Goal: Task Accomplishment & Management: Use online tool/utility

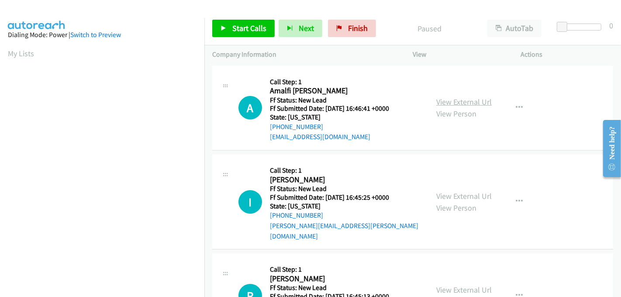
click at [456, 99] on link "View External Url" at bounding box center [463, 102] width 55 height 10
click at [463, 191] on link "View External Url" at bounding box center [463, 196] width 55 height 10
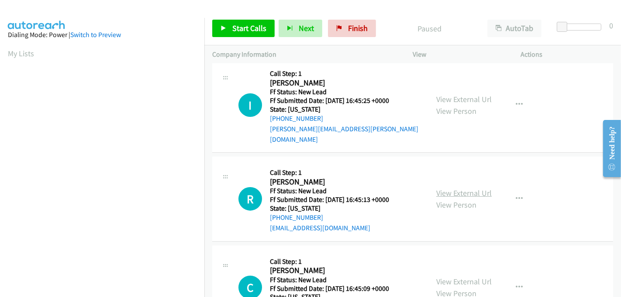
click at [456, 188] on link "View External Url" at bounding box center [463, 193] width 55 height 10
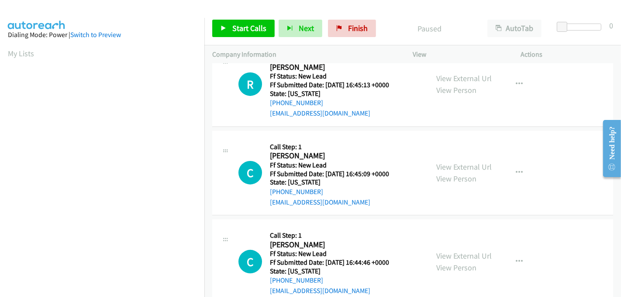
scroll to position [221, 0]
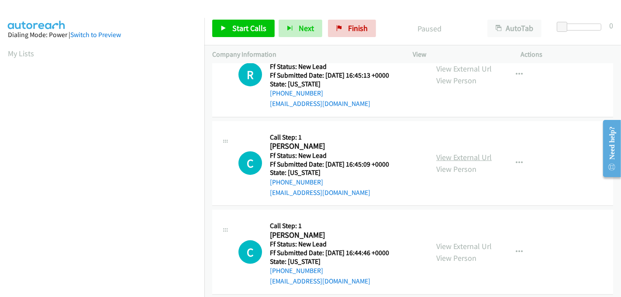
click at [454, 152] on link "View External Url" at bounding box center [463, 157] width 55 height 10
click at [454, 241] on link "View External Url" at bounding box center [463, 246] width 55 height 10
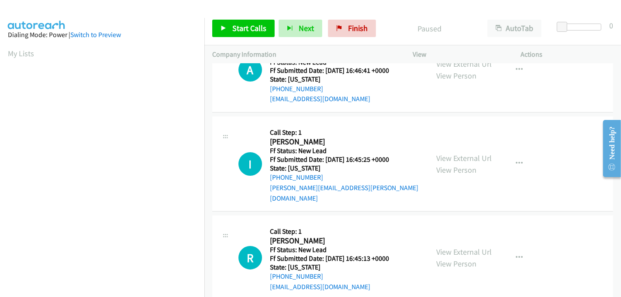
scroll to position [0, 0]
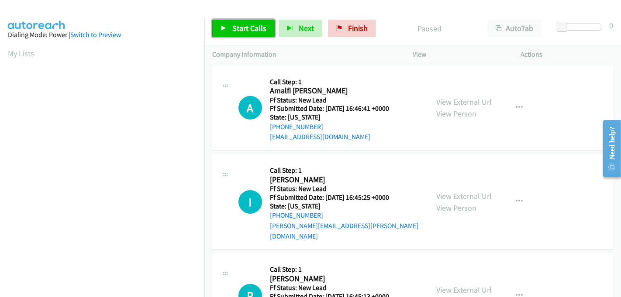
click at [243, 22] on link "Start Calls" at bounding box center [243, 28] width 62 height 17
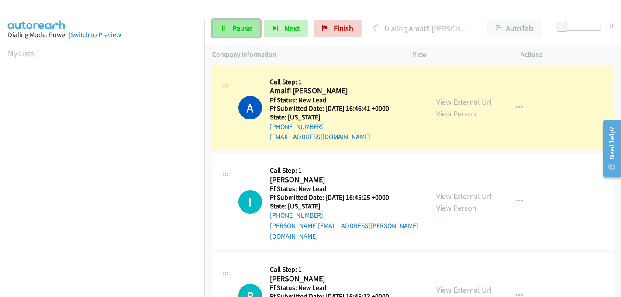
click at [245, 28] on span "Pause" at bounding box center [242, 28] width 20 height 10
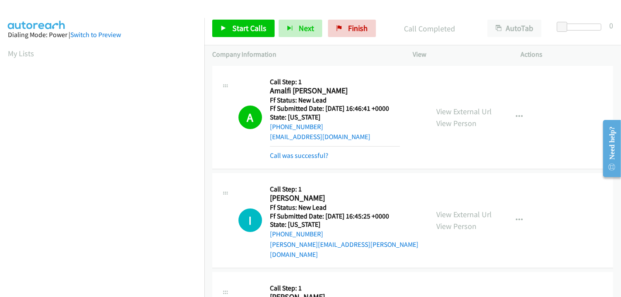
scroll to position [193, 0]
click at [233, 33] on span "Start Calls" at bounding box center [249, 28] width 34 height 10
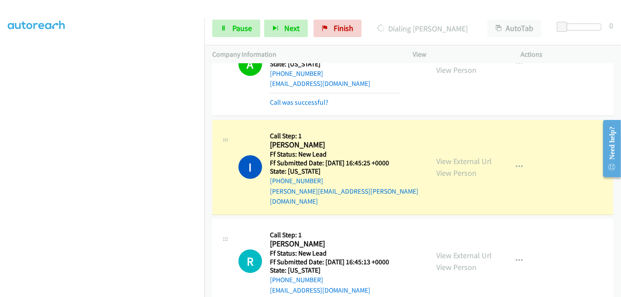
scroll to position [97, 0]
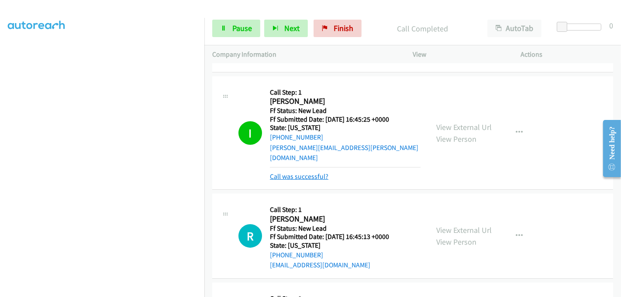
click at [294, 172] on link "Call was successful?" at bounding box center [299, 176] width 58 height 8
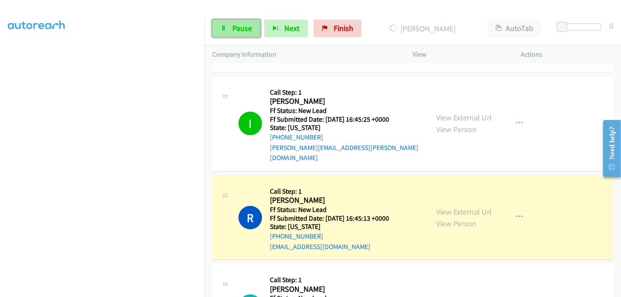
click at [225, 29] on icon at bounding box center [223, 29] width 6 height 6
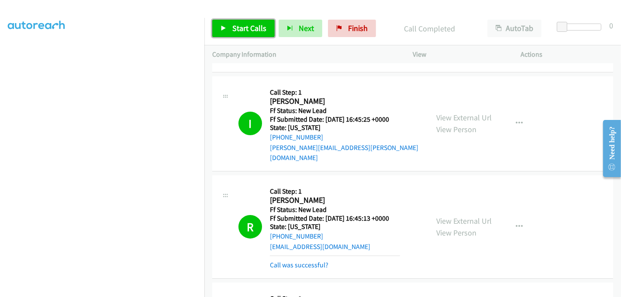
click at [247, 26] on span "Start Calls" at bounding box center [249, 28] width 34 height 10
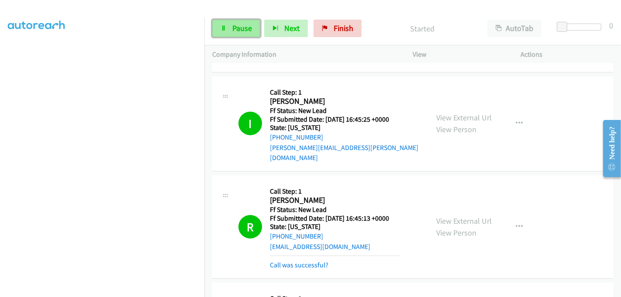
click at [232, 27] on span "Pause" at bounding box center [242, 28] width 20 height 10
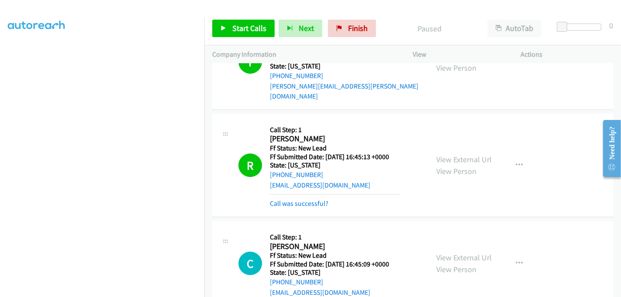
scroll to position [194, 0]
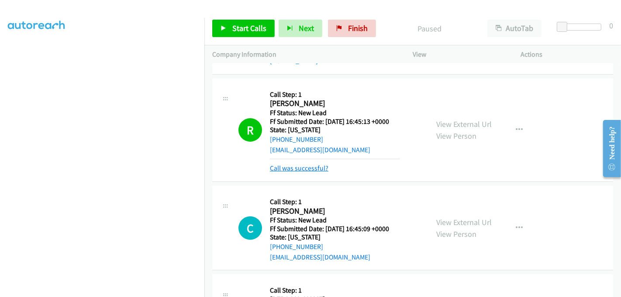
click at [309, 164] on link "Call was successful?" at bounding box center [299, 168] width 58 height 8
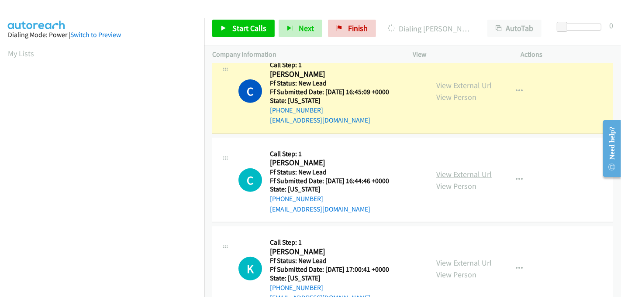
scroll to position [312, 0]
click at [456, 170] on link "View External Url" at bounding box center [463, 175] width 55 height 10
click at [457, 258] on link "View External Url" at bounding box center [463, 263] width 55 height 10
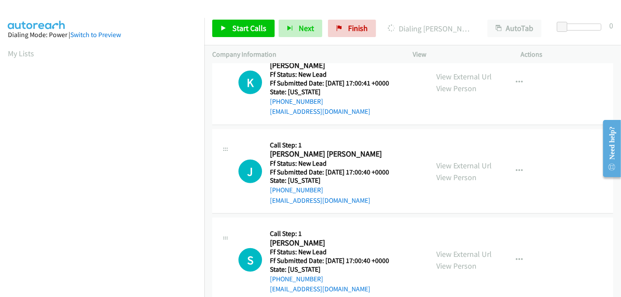
scroll to position [506, 0]
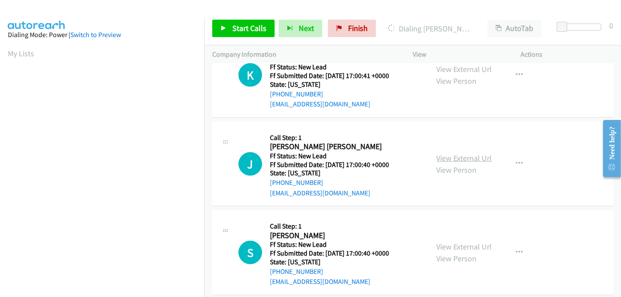
click at [455, 153] on link "View External Url" at bounding box center [463, 158] width 55 height 10
click at [451, 242] on link "View External Url" at bounding box center [463, 247] width 55 height 10
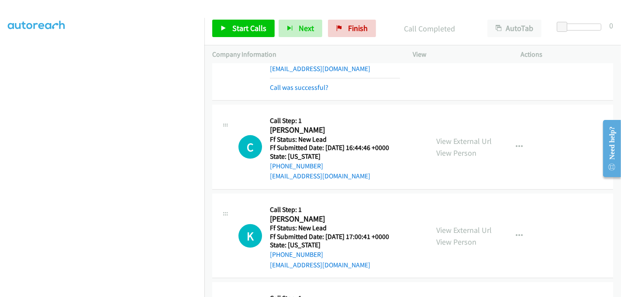
scroll to position [379, 0]
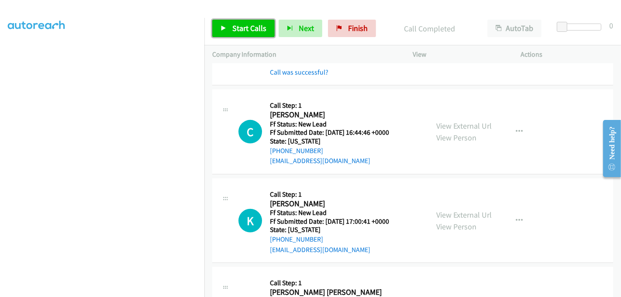
click at [242, 27] on span "Start Calls" at bounding box center [249, 28] width 34 height 10
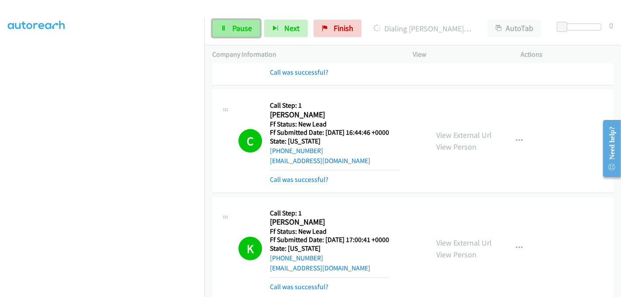
click at [230, 28] on link "Pause" at bounding box center [236, 28] width 48 height 17
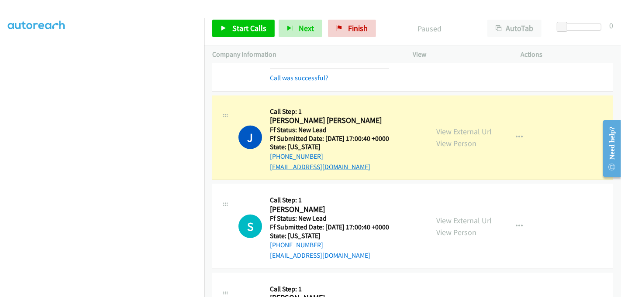
scroll to position [573, 0]
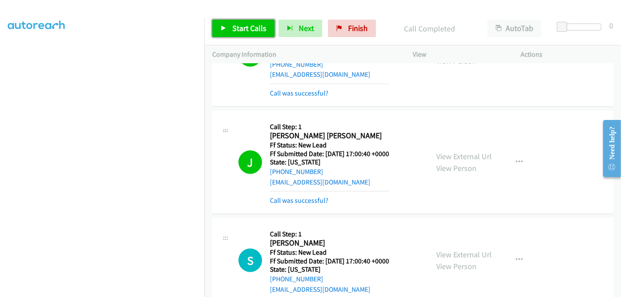
click at [248, 25] on span "Start Calls" at bounding box center [249, 28] width 34 height 10
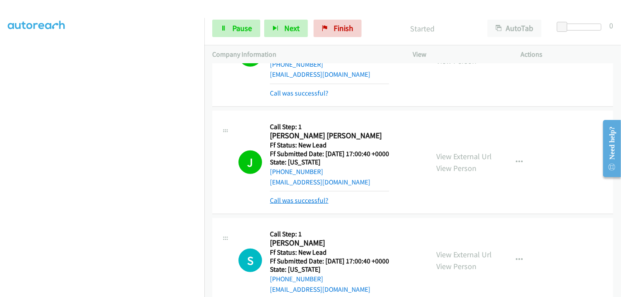
click at [313, 196] on link "Call was successful?" at bounding box center [299, 200] width 58 height 8
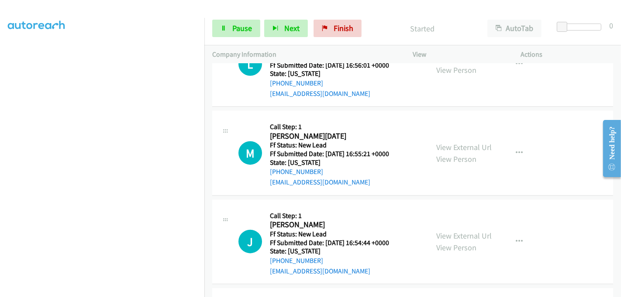
scroll to position [673, 0]
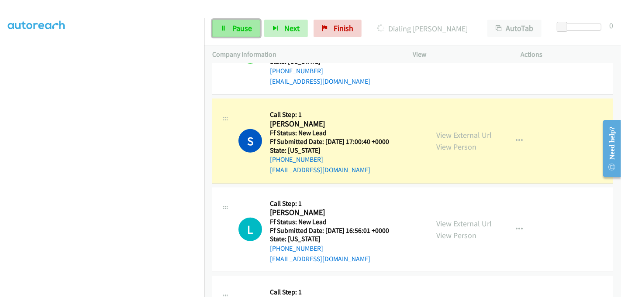
click at [245, 29] on span "Pause" at bounding box center [242, 28] width 20 height 10
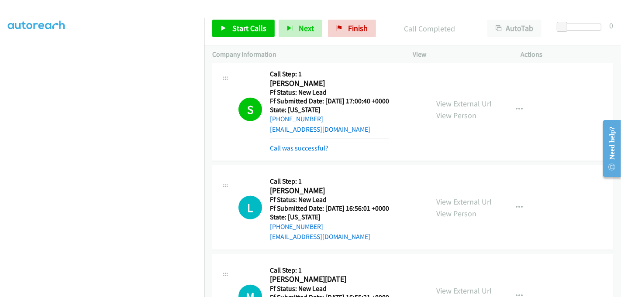
scroll to position [770, 0]
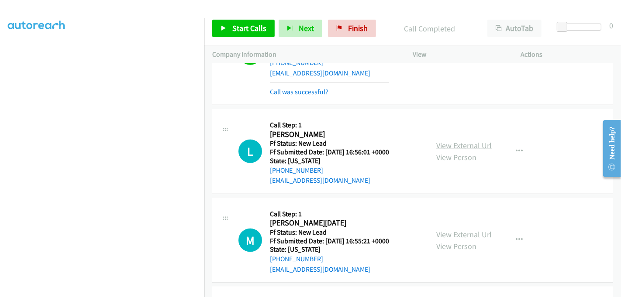
click at [474, 141] on link "View External Url" at bounding box center [463, 146] width 55 height 10
click at [460, 230] on link "View External Url" at bounding box center [463, 235] width 55 height 10
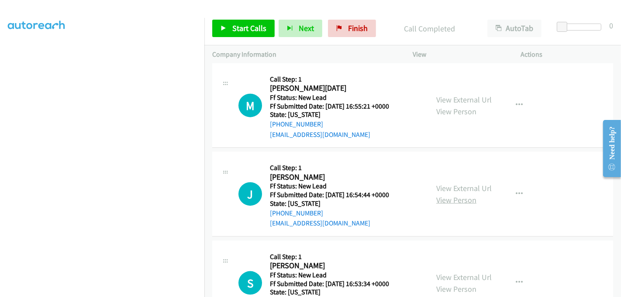
scroll to position [916, 0]
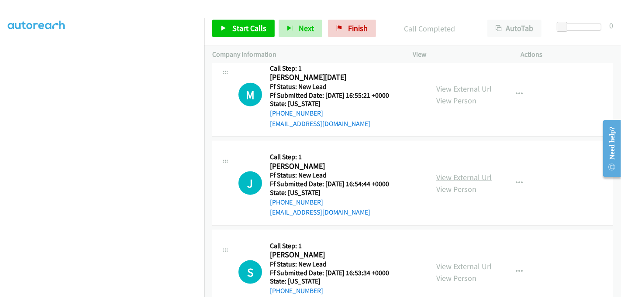
click at [457, 172] on link "View External Url" at bounding box center [463, 177] width 55 height 10
click at [456, 261] on link "View External Url" at bounding box center [463, 266] width 55 height 10
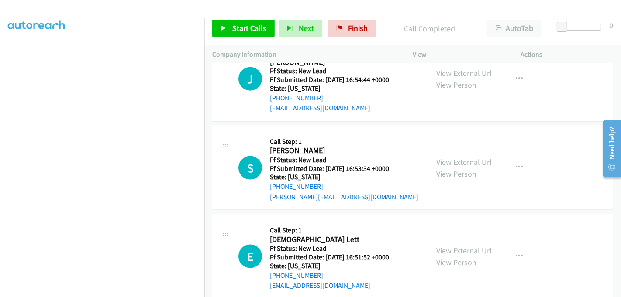
scroll to position [1023, 0]
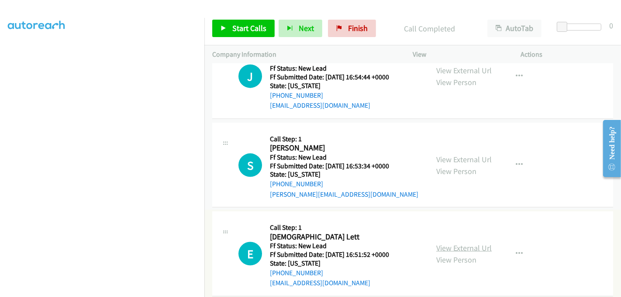
click at [454, 243] on link "View External Url" at bounding box center [463, 248] width 55 height 10
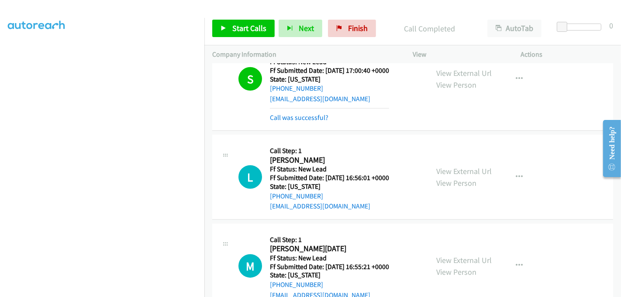
scroll to position [683, 0]
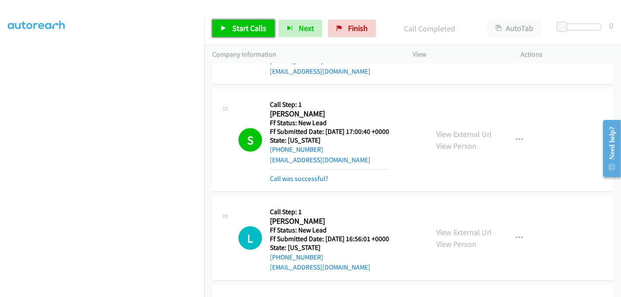
click at [245, 28] on span "Start Calls" at bounding box center [249, 28] width 34 height 10
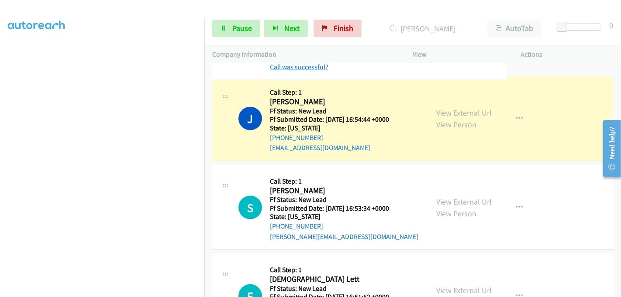
scroll to position [926, 0]
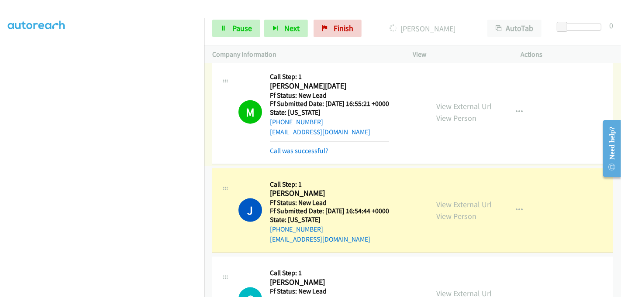
click at [316, 147] on link "Call was successful?" at bounding box center [299, 151] width 58 height 8
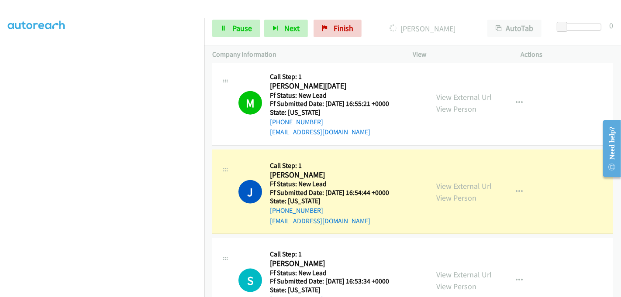
scroll to position [908, 0]
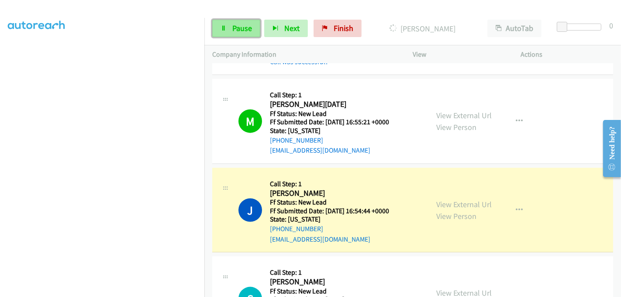
click at [233, 21] on link "Pause" at bounding box center [236, 28] width 48 height 17
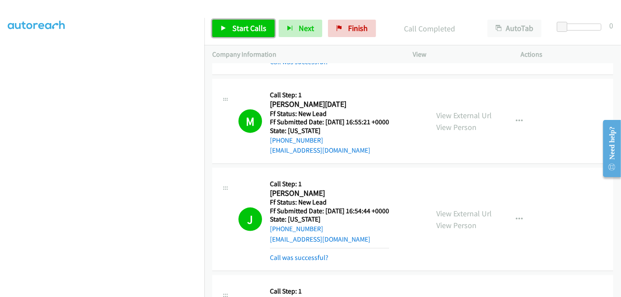
click at [239, 24] on span "Start Calls" at bounding box center [249, 28] width 34 height 10
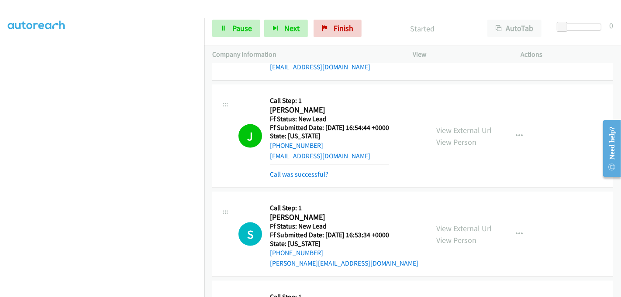
scroll to position [956, 0]
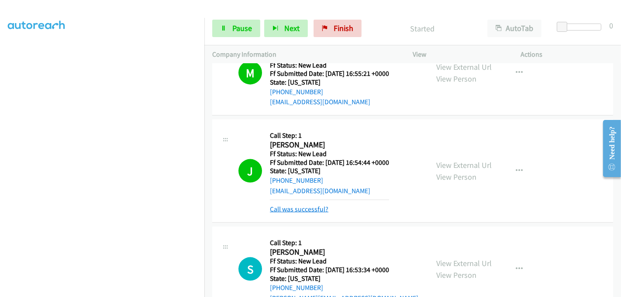
click at [305, 205] on link "Call was successful?" at bounding box center [299, 209] width 58 height 8
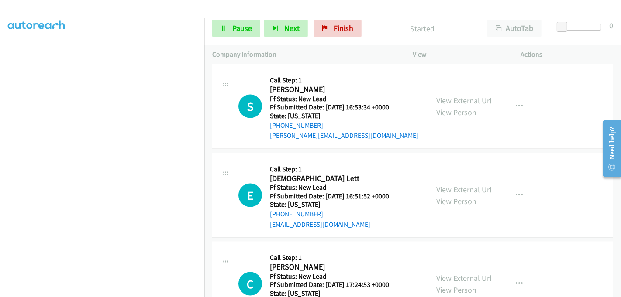
scroll to position [1053, 0]
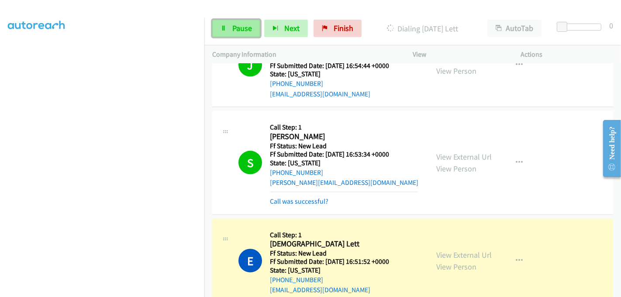
click at [230, 27] on link "Pause" at bounding box center [236, 28] width 48 height 17
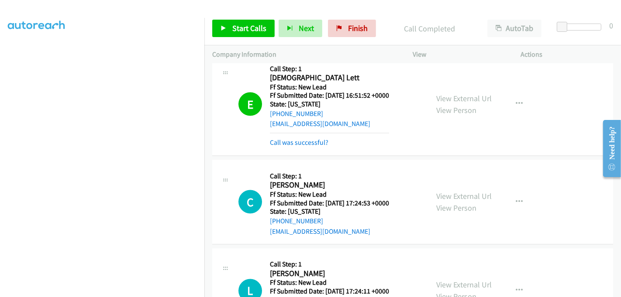
scroll to position [1217, 0]
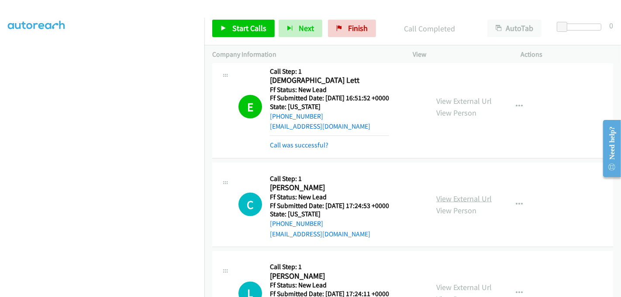
click at [469, 194] on link "View External Url" at bounding box center [463, 199] width 55 height 10
click at [453, 283] on link "View External Url" at bounding box center [463, 288] width 55 height 10
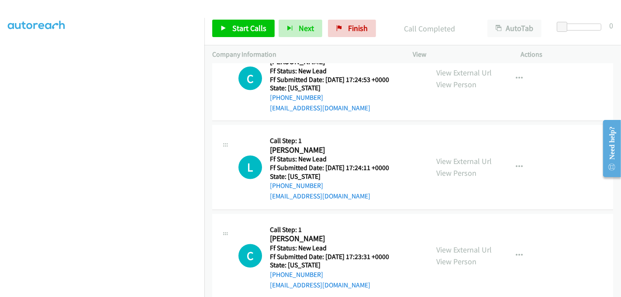
scroll to position [1344, 0]
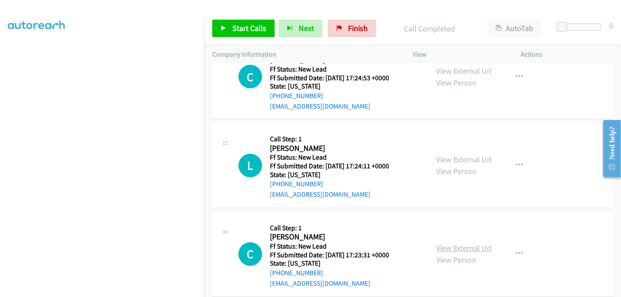
click at [459, 243] on link "View External Url" at bounding box center [463, 248] width 55 height 10
click at [249, 27] on span "Start Calls" at bounding box center [249, 28] width 34 height 10
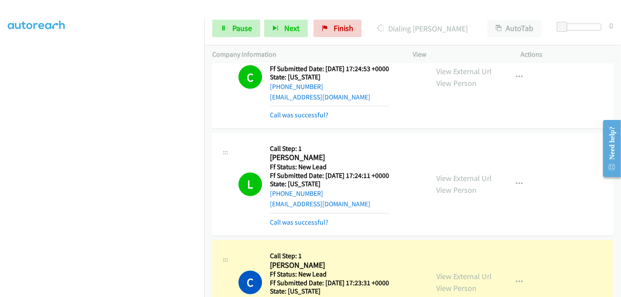
scroll to position [1402, 0]
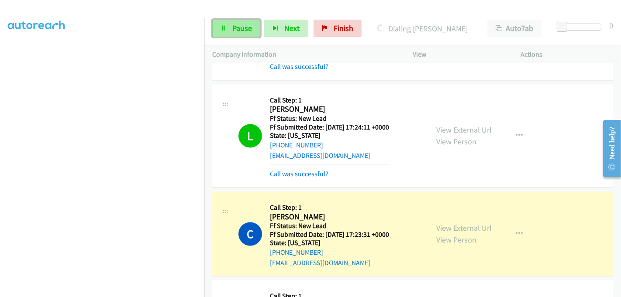
click at [247, 33] on span "Pause" at bounding box center [242, 28] width 20 height 10
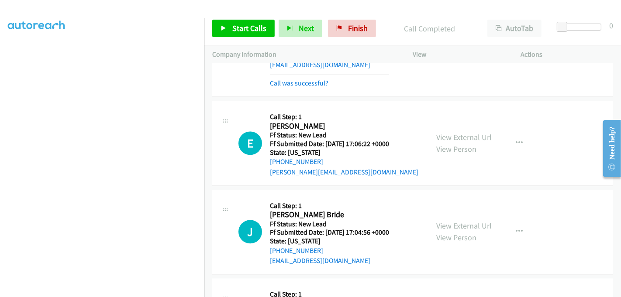
scroll to position [1544, 0]
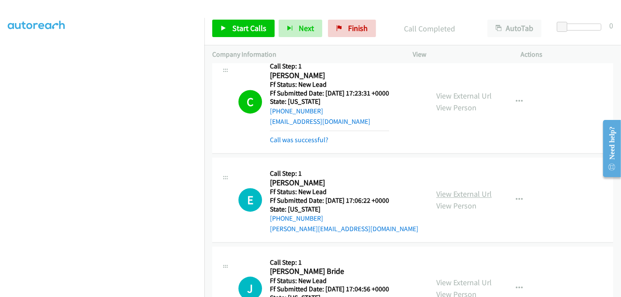
click at [455, 189] on link "View External Url" at bounding box center [463, 194] width 55 height 10
click at [466, 278] on link "View External Url" at bounding box center [463, 283] width 55 height 10
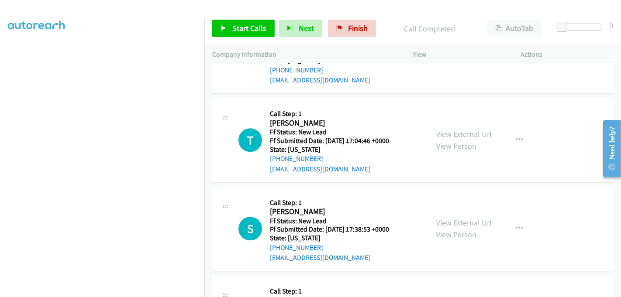
scroll to position [1786, 0]
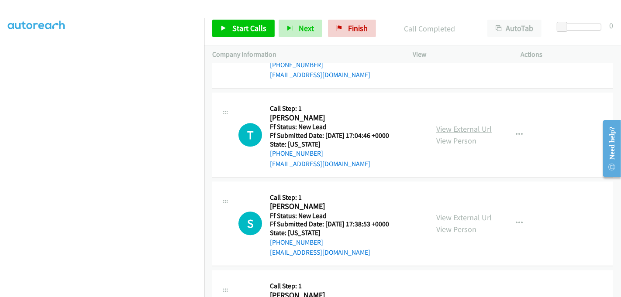
click at [460, 124] on link "View External Url" at bounding box center [463, 129] width 55 height 10
click at [455, 213] on link "View External Url" at bounding box center [463, 218] width 55 height 10
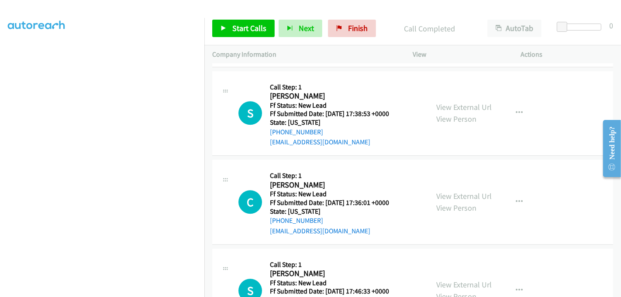
scroll to position [1932, 0]
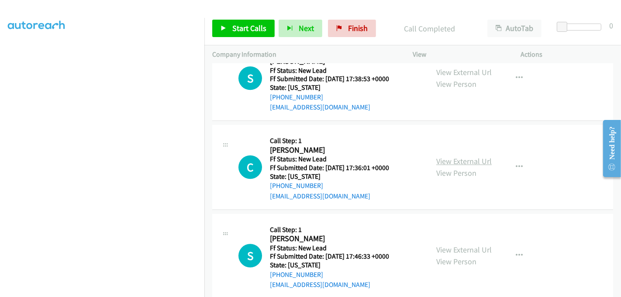
click at [456, 156] on link "View External Url" at bounding box center [463, 161] width 55 height 10
click at [452, 245] on link "View External Url" at bounding box center [463, 250] width 55 height 10
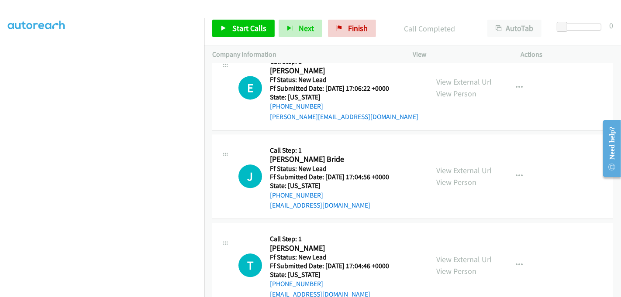
scroll to position [1641, 0]
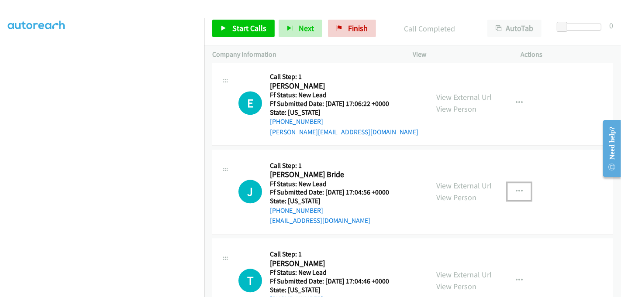
click at [515, 188] on icon "button" at bounding box center [518, 191] width 7 height 7
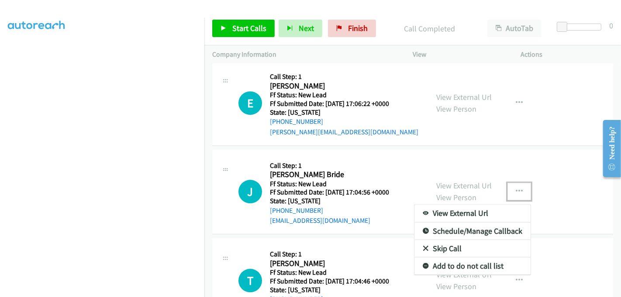
click at [453, 240] on link "Skip Call" at bounding box center [472, 248] width 116 height 17
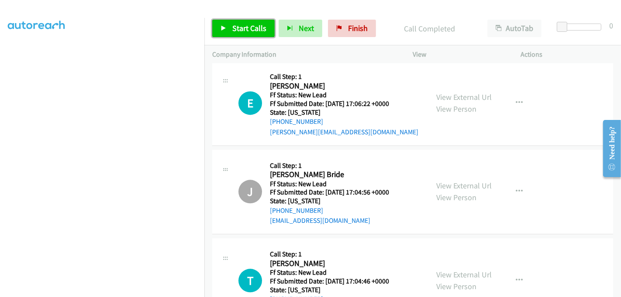
click at [244, 26] on span "Start Calls" at bounding box center [249, 28] width 34 height 10
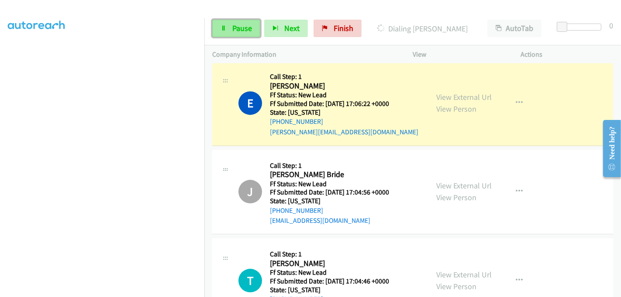
click at [227, 29] on link "Pause" at bounding box center [236, 28] width 48 height 17
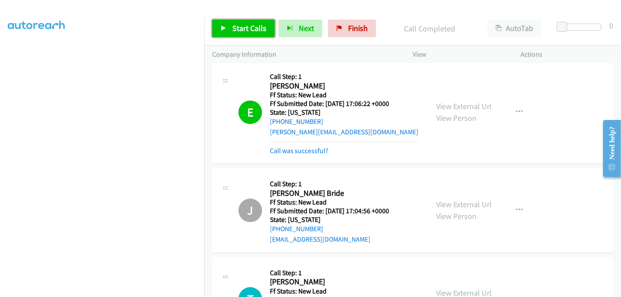
click at [245, 27] on span "Start Calls" at bounding box center [249, 28] width 34 height 10
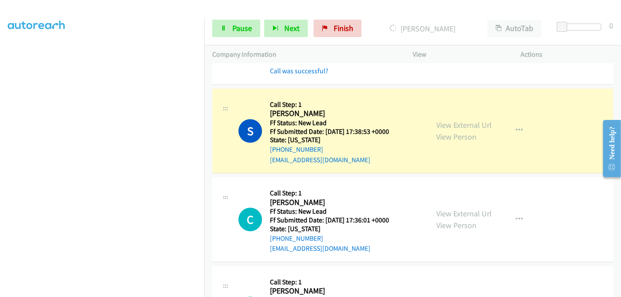
scroll to position [1932, 0]
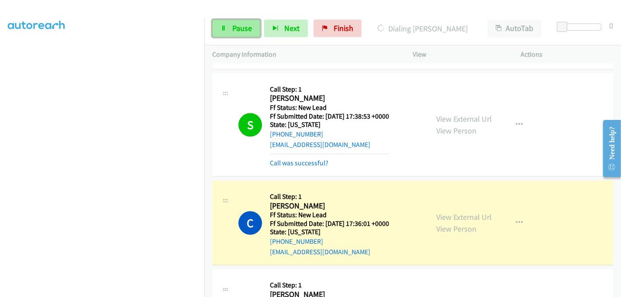
click at [224, 22] on link "Pause" at bounding box center [236, 28] width 48 height 17
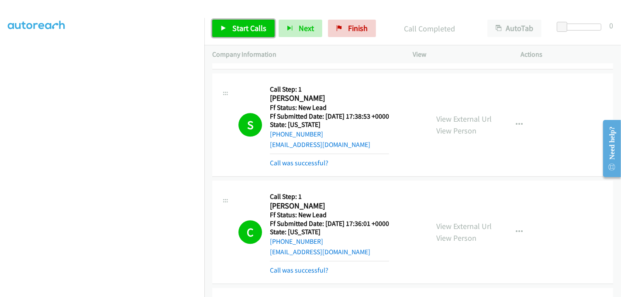
click at [240, 25] on span "Start Calls" at bounding box center [249, 28] width 34 height 10
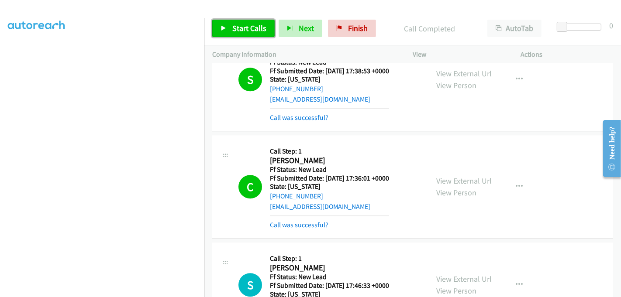
scroll to position [2029, 0]
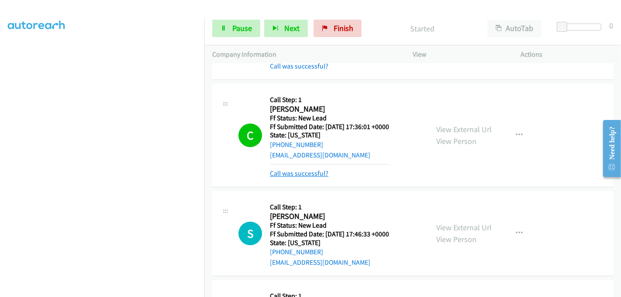
click at [310, 169] on link "Call was successful?" at bounding box center [299, 173] width 58 height 8
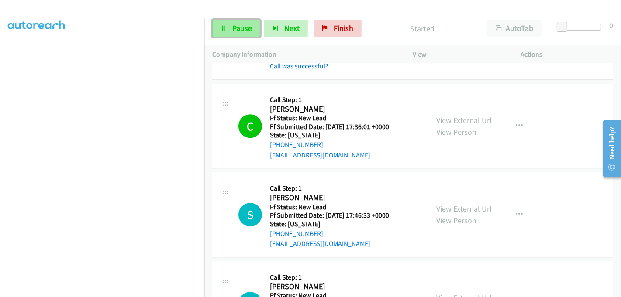
click at [237, 26] on span "Pause" at bounding box center [242, 28] width 20 height 10
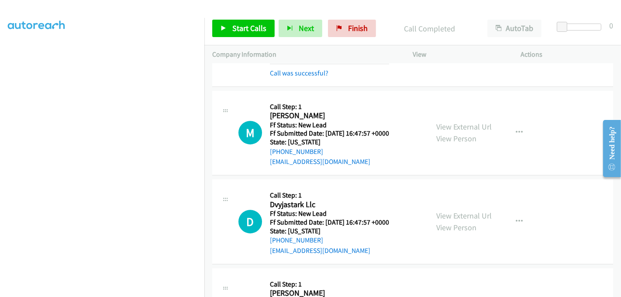
scroll to position [2223, 0]
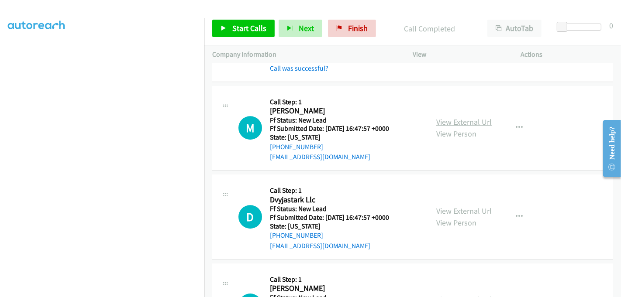
click at [447, 117] on link "View External Url" at bounding box center [463, 122] width 55 height 10
click at [457, 206] on link "View External Url" at bounding box center [463, 211] width 55 height 10
click at [461, 295] on link "View External Url" at bounding box center [463, 300] width 55 height 10
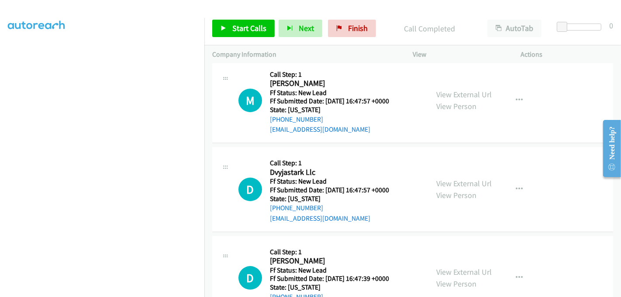
scroll to position [2272, 0]
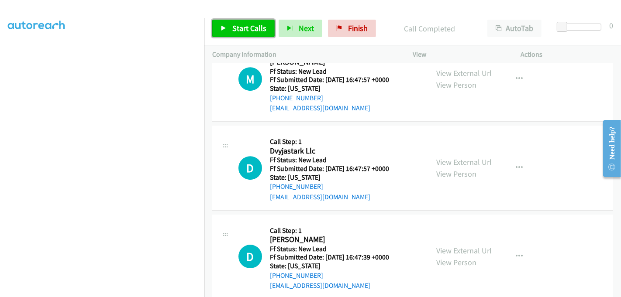
click at [239, 25] on span "Start Calls" at bounding box center [249, 28] width 34 height 10
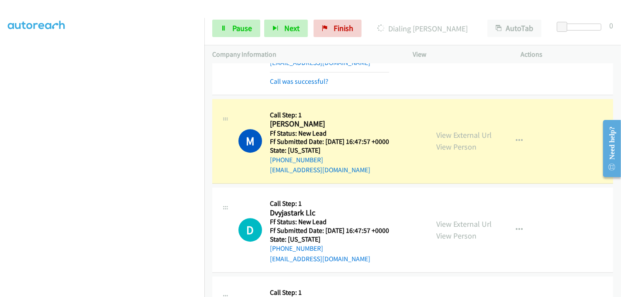
scroll to position [2126, 0]
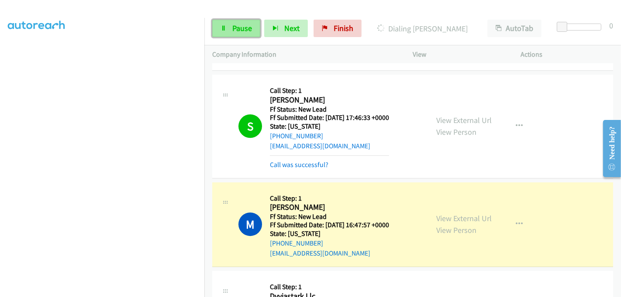
drag, startPoint x: 230, startPoint y: 29, endPoint x: 231, endPoint y: 34, distance: 5.7
click at [230, 28] on link "Pause" at bounding box center [236, 28] width 48 height 17
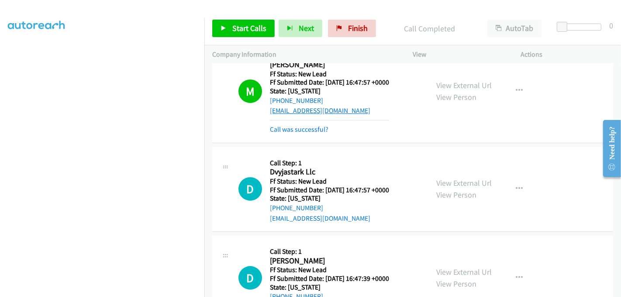
scroll to position [2223, 0]
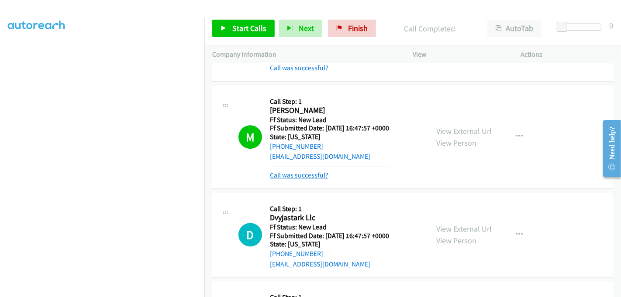
click at [307, 171] on link "Call was successful?" at bounding box center [299, 175] width 58 height 8
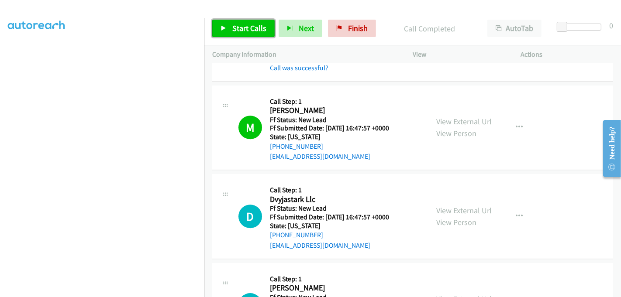
click at [251, 29] on span "Start Calls" at bounding box center [249, 28] width 34 height 10
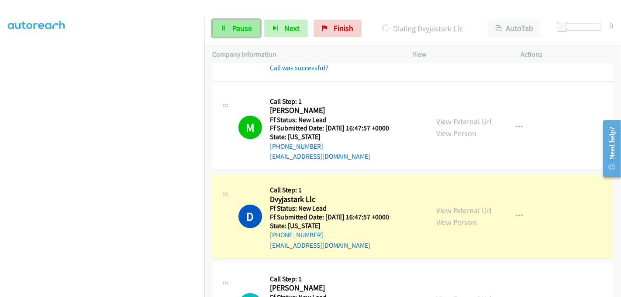
click at [232, 31] on span "Pause" at bounding box center [242, 28] width 20 height 10
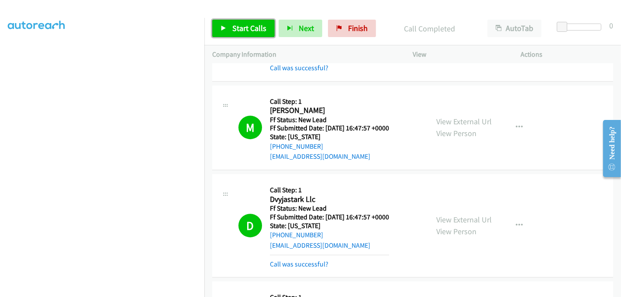
click at [239, 29] on span "Start Calls" at bounding box center [249, 28] width 34 height 10
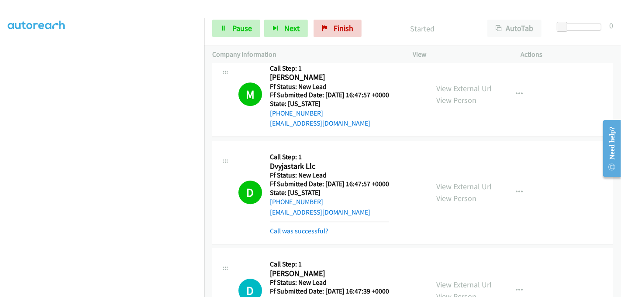
scroll to position [2272, 0]
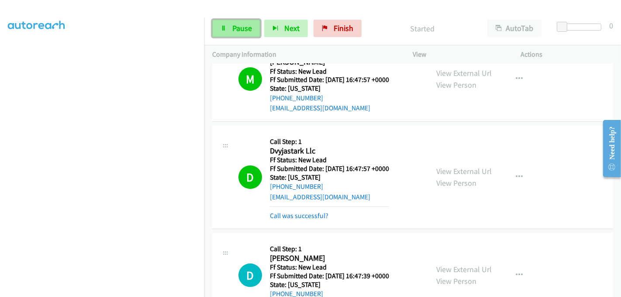
click at [233, 25] on span "Pause" at bounding box center [242, 28] width 20 height 10
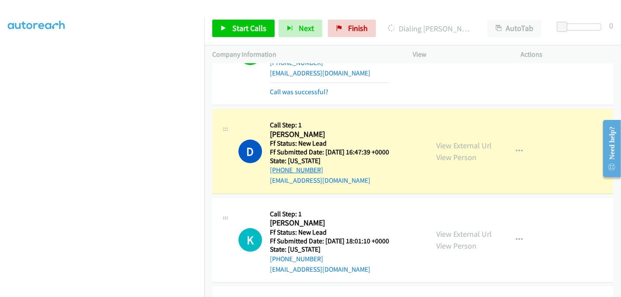
scroll to position [2411, 0]
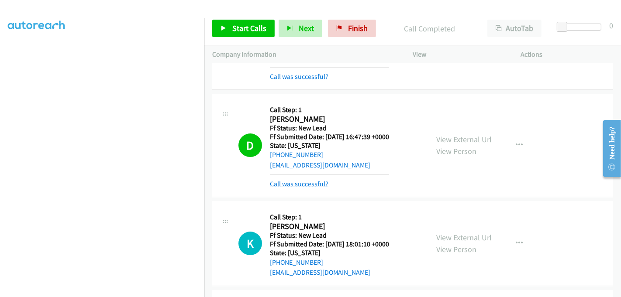
click at [311, 180] on link "Call was successful?" at bounding box center [299, 184] width 58 height 8
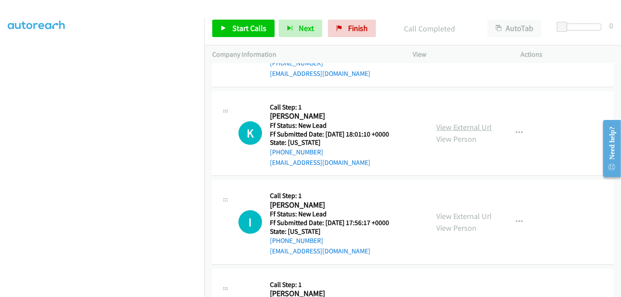
scroll to position [2459, 0]
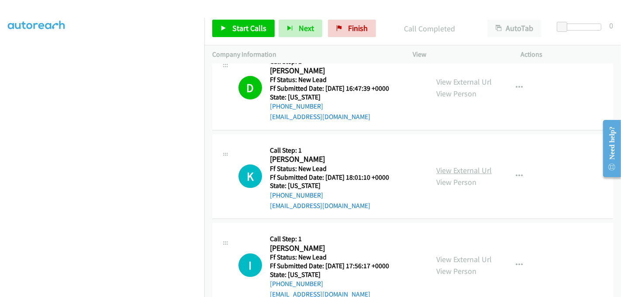
click at [464, 165] on link "View External Url" at bounding box center [463, 170] width 55 height 10
click at [452, 254] on link "View External Url" at bounding box center [463, 259] width 55 height 10
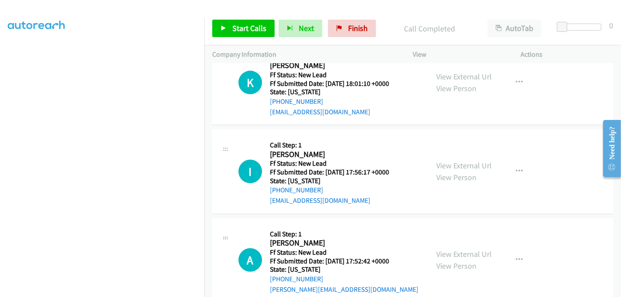
scroll to position [2556, 0]
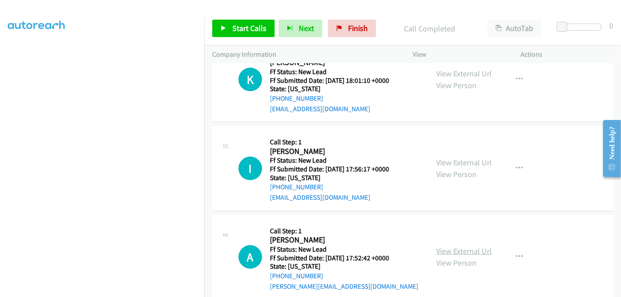
click at [463, 246] on link "View External Url" at bounding box center [463, 251] width 55 height 10
click at [254, 23] on span "Start Calls" at bounding box center [249, 28] width 34 height 10
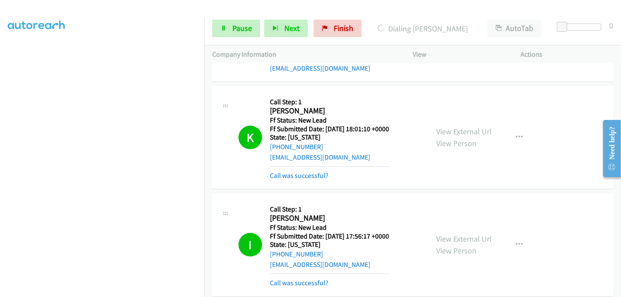
scroll to position [2593, 0]
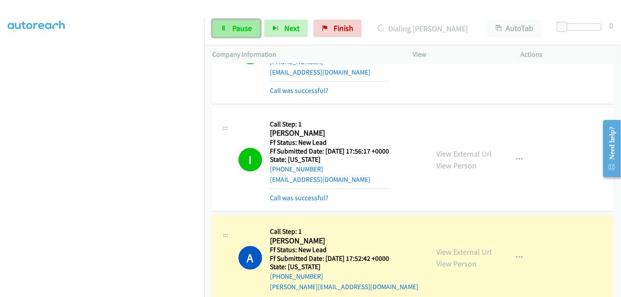
click at [240, 29] on span "Pause" at bounding box center [242, 28] width 20 height 10
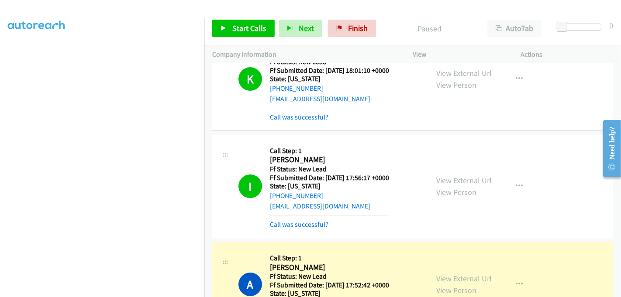
scroll to position [2544, 0]
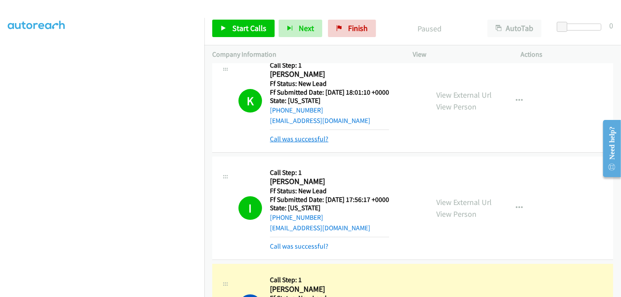
click at [298, 135] on link "Call was successful?" at bounding box center [299, 139] width 58 height 8
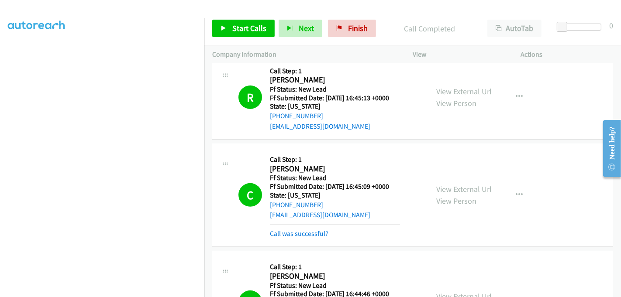
scroll to position [0, 0]
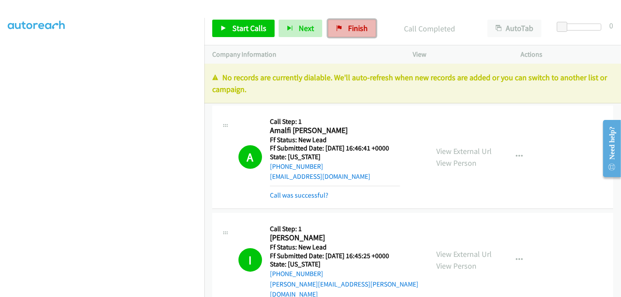
click at [353, 26] on span "Finish" at bounding box center [358, 28] width 20 height 10
